Goal: Check status: Check status

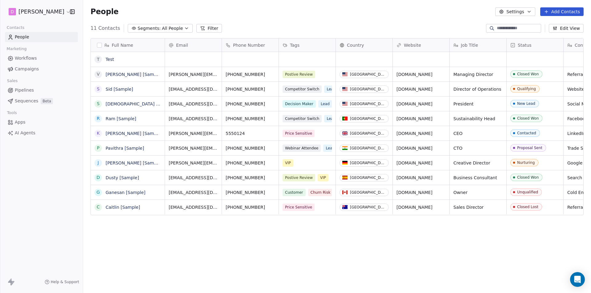
scroll to position [253, 503]
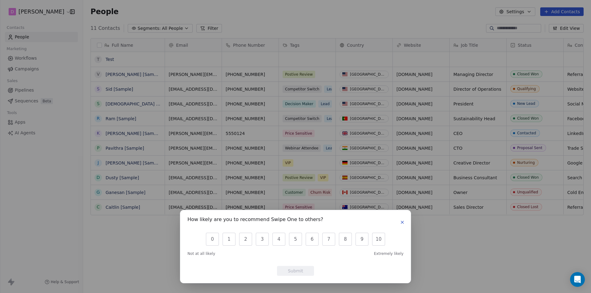
click at [404, 220] on button "button" at bounding box center [402, 222] width 7 height 7
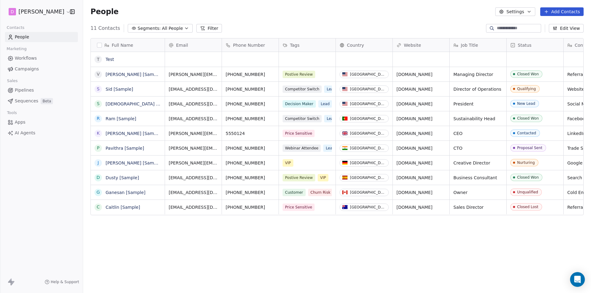
click at [50, 10] on html "D [PERSON_NAME] Contacts People Marketing Workflows Campaigns Sales Pipelines S…" at bounding box center [295, 146] width 591 height 293
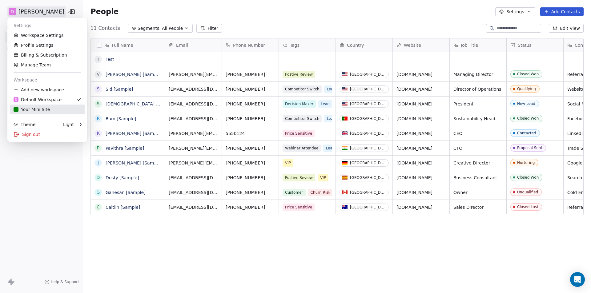
click at [45, 109] on div "Your Mini Site" at bounding box center [32, 109] width 36 height 6
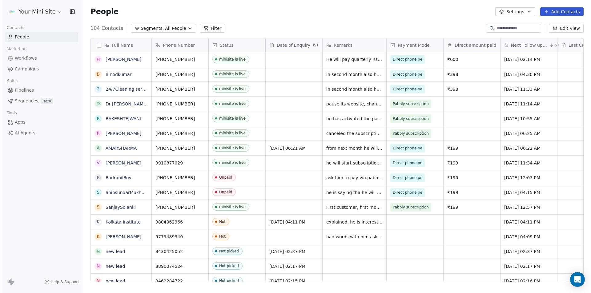
scroll to position [253, 503]
click at [165, 28] on span "All People" at bounding box center [175, 28] width 21 height 6
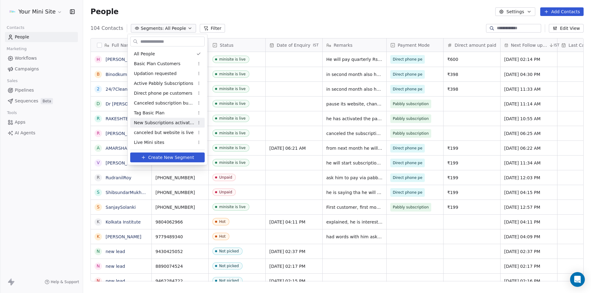
click at [168, 123] on span "New Subscriptions activated" at bounding box center [164, 123] width 60 height 6
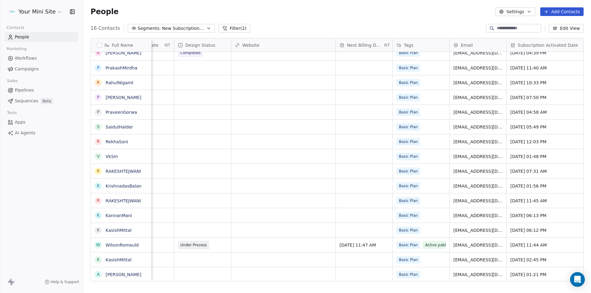
scroll to position [5, 507]
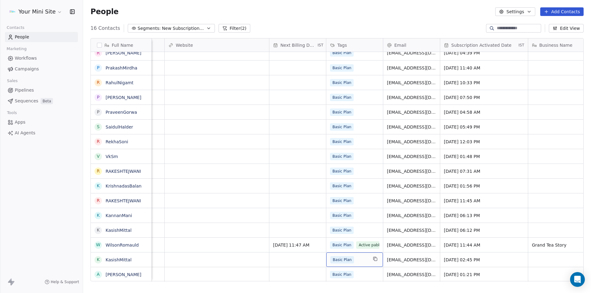
click at [363, 256] on div "Basic Plan" at bounding box center [349, 259] width 38 height 7
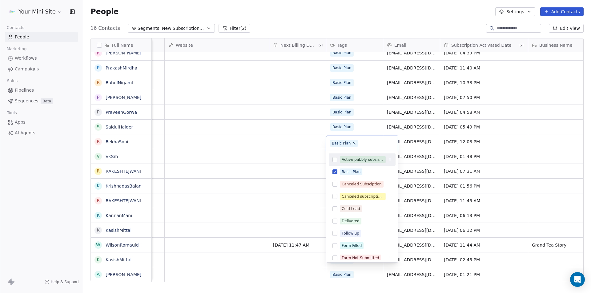
click at [336, 158] on button "Suggestions" at bounding box center [334, 159] width 5 height 5
click at [283, 257] on html "Your Mini Site Contacts People Marketing Workflows Campaigns Sales Pipelines Se…" at bounding box center [295, 146] width 591 height 293
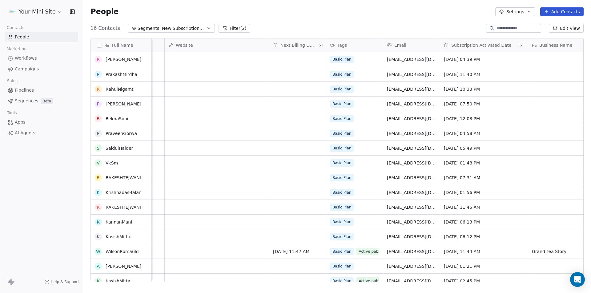
scroll to position [6, 0]
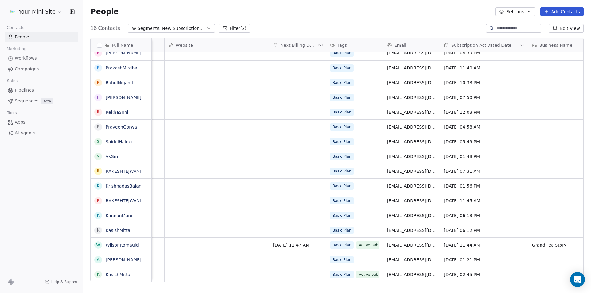
drag, startPoint x: 176, startPoint y: 258, endPoint x: 176, endPoint y: 262, distance: 4.0
click at [176, 262] on div "grid" at bounding box center [217, 260] width 104 height 14
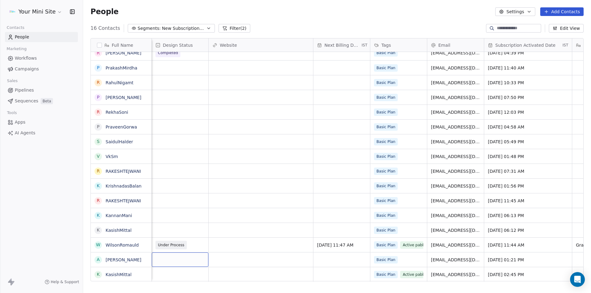
scroll to position [2, 406]
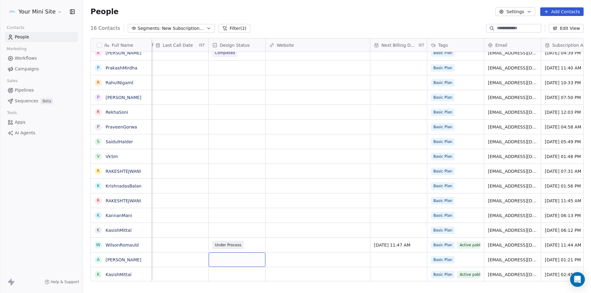
click at [223, 258] on div "grid" at bounding box center [237, 260] width 57 height 14
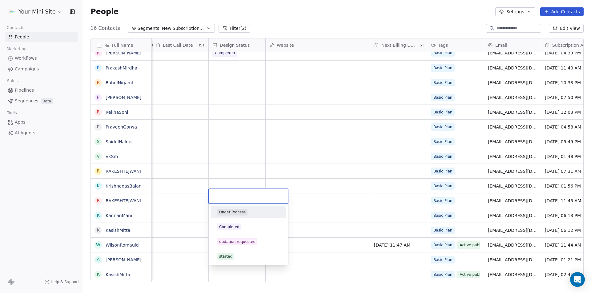
click at [228, 213] on div "Under Process" at bounding box center [232, 213] width 26 height 6
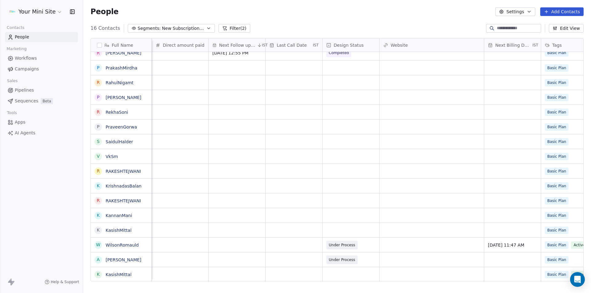
scroll to position [2, 235]
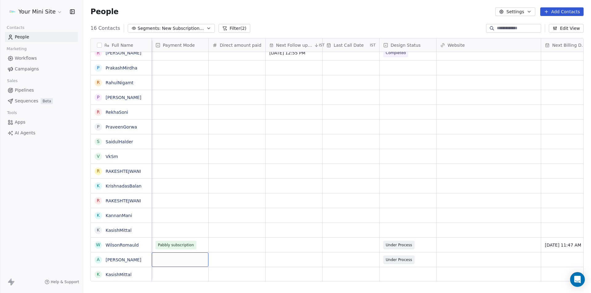
click at [164, 258] on div "grid" at bounding box center [180, 260] width 57 height 14
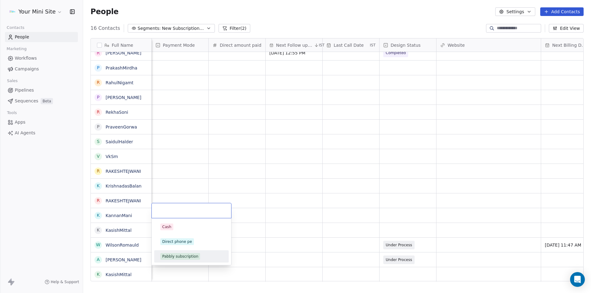
click at [180, 257] on div "Pabbly subscription" at bounding box center [180, 257] width 36 height 6
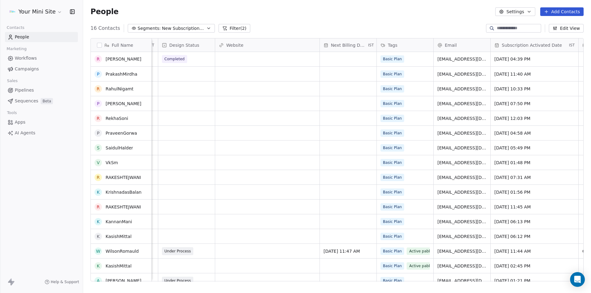
scroll to position [0, 0]
click at [166, 26] on span "New Subscriptions activated" at bounding box center [183, 28] width 43 height 6
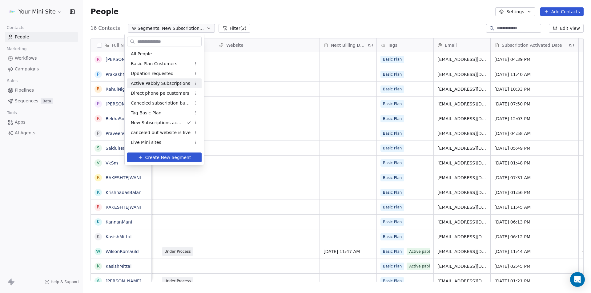
click at [172, 85] on span "Active Pabbly Subscriptions" at bounding box center [160, 83] width 59 height 6
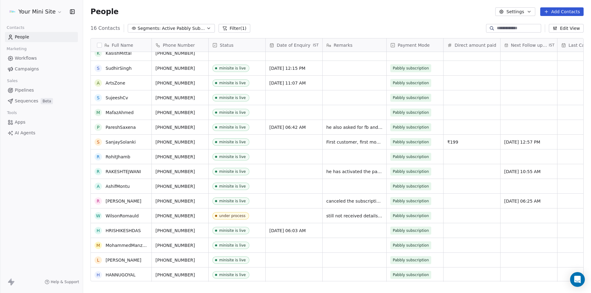
scroll to position [6, 0]
